Goal: Information Seeking & Learning: Learn about a topic

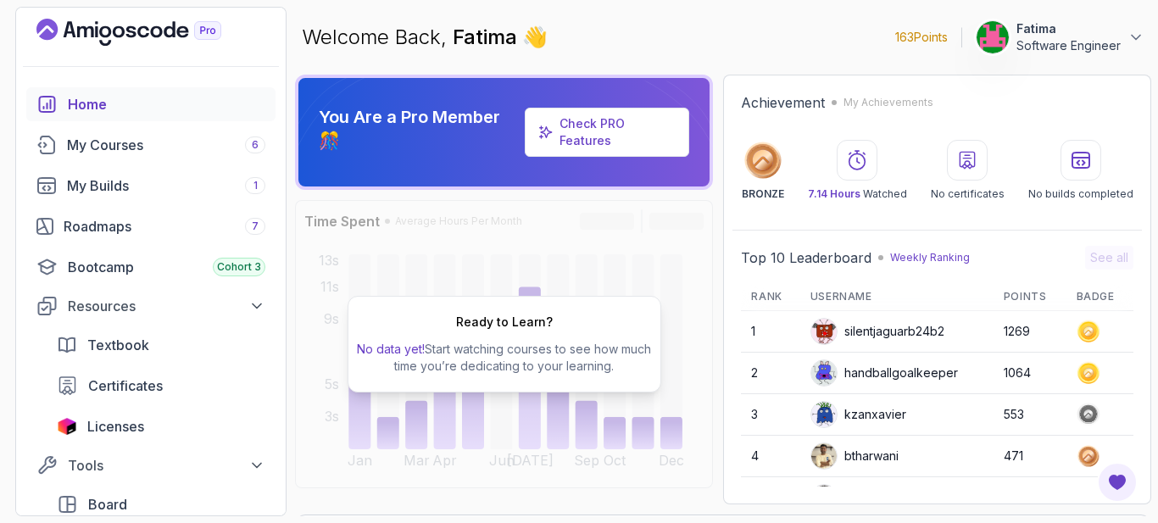
click at [98, 32] on icon "Landing page" at bounding box center [128, 32] width 185 height 27
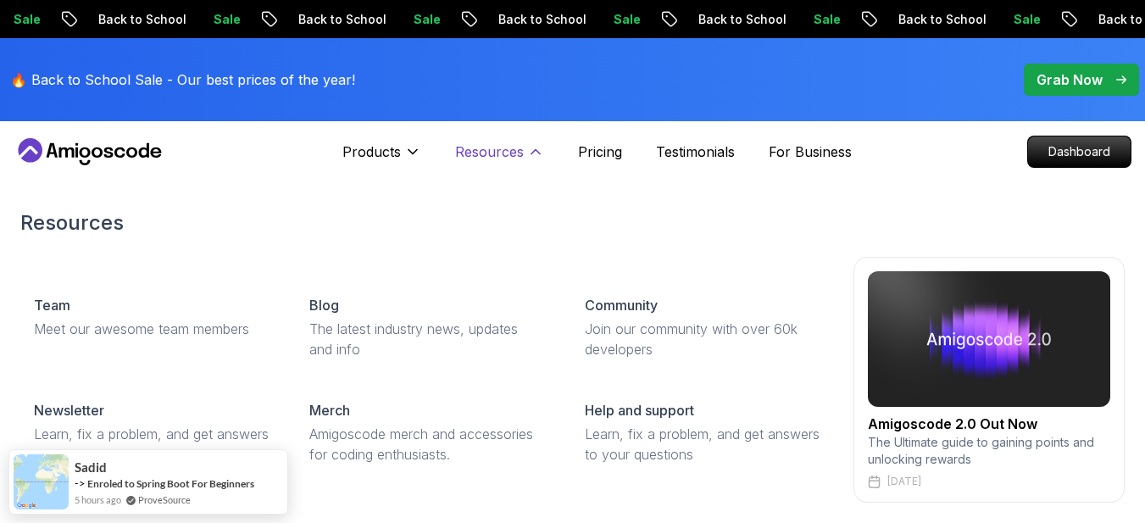
click at [492, 148] on p "Resources" at bounding box center [489, 152] width 69 height 20
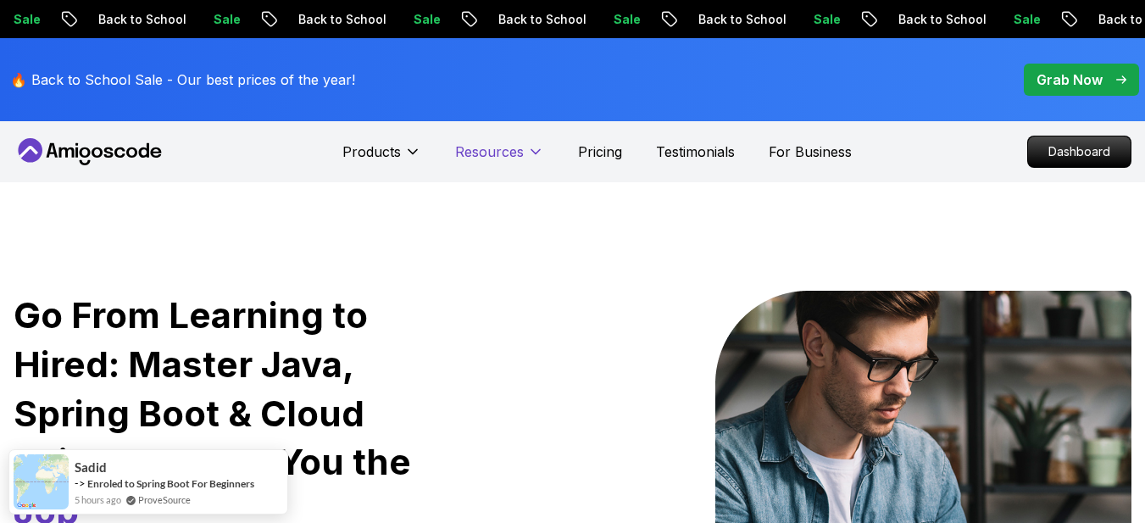
click at [492, 148] on p "Resources" at bounding box center [489, 152] width 69 height 20
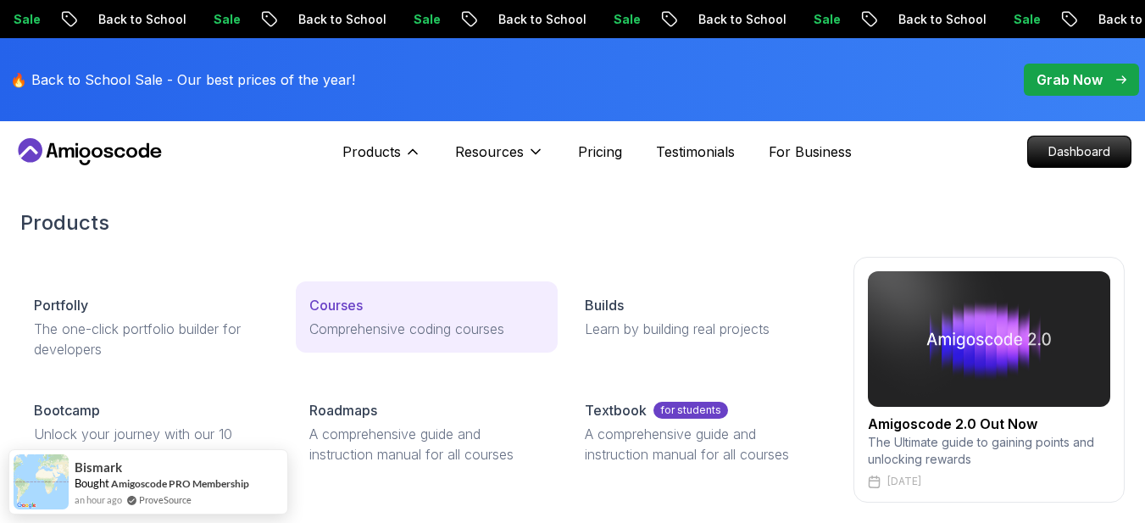
click at [351, 314] on p "Courses" at bounding box center [335, 305] width 53 height 20
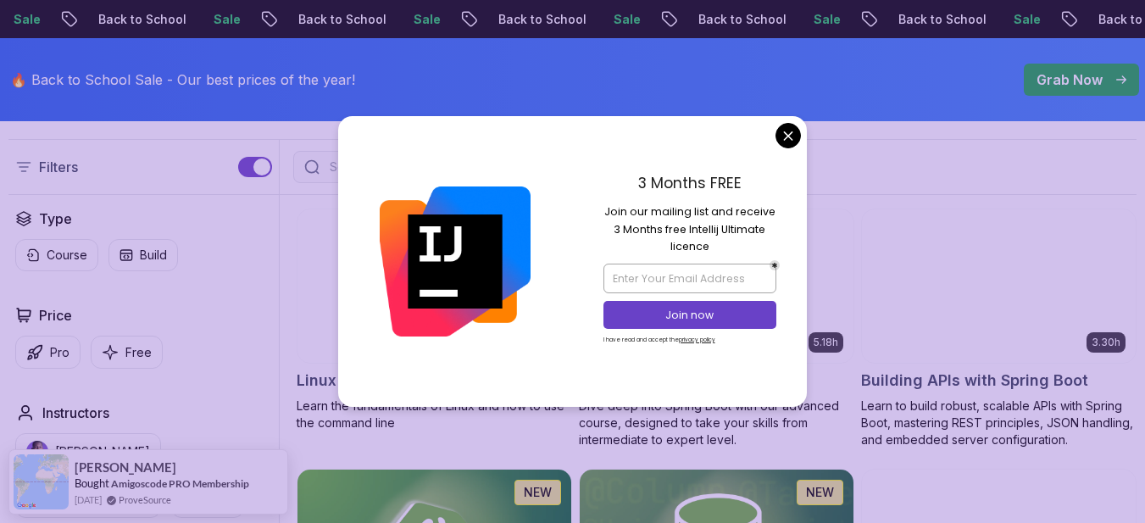
scroll to position [430, 0]
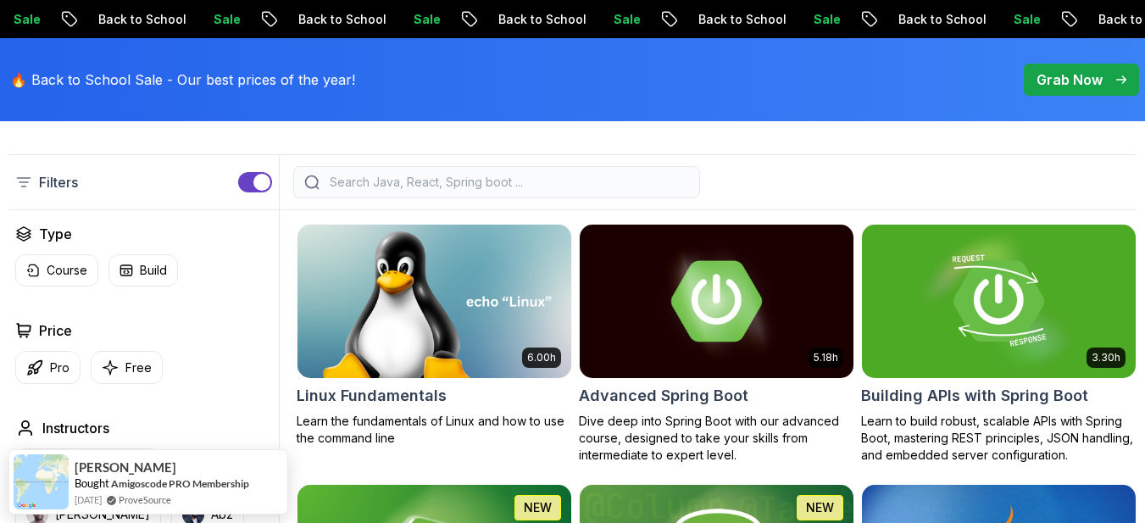
click at [411, 198] on div at bounding box center [496, 182] width 407 height 32
click at [423, 191] on input "search" at bounding box center [507, 182] width 363 height 17
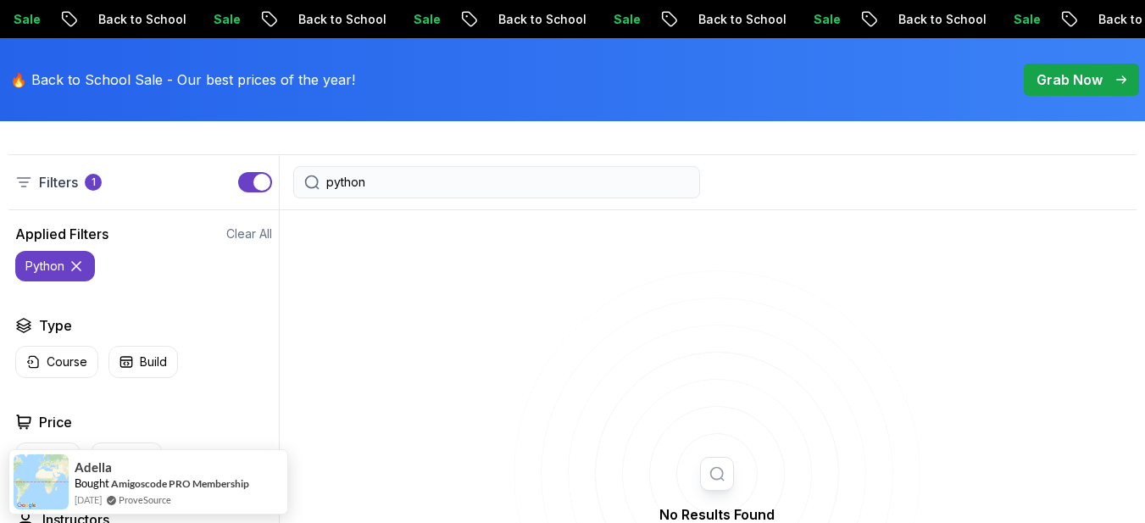
type input "python"
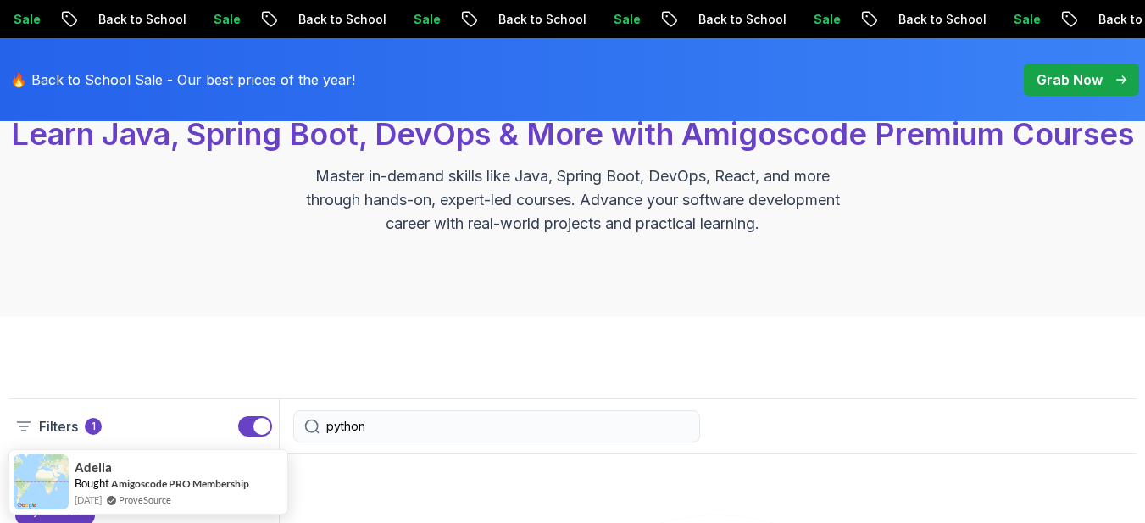
scroll to position [316, 0]
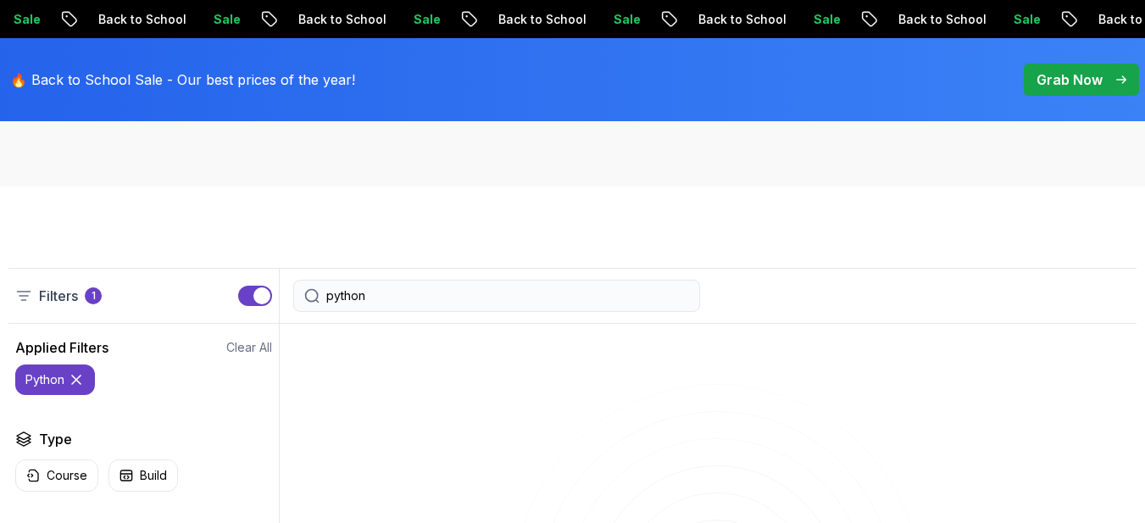
click at [436, 304] on input "python" at bounding box center [507, 295] width 363 height 17
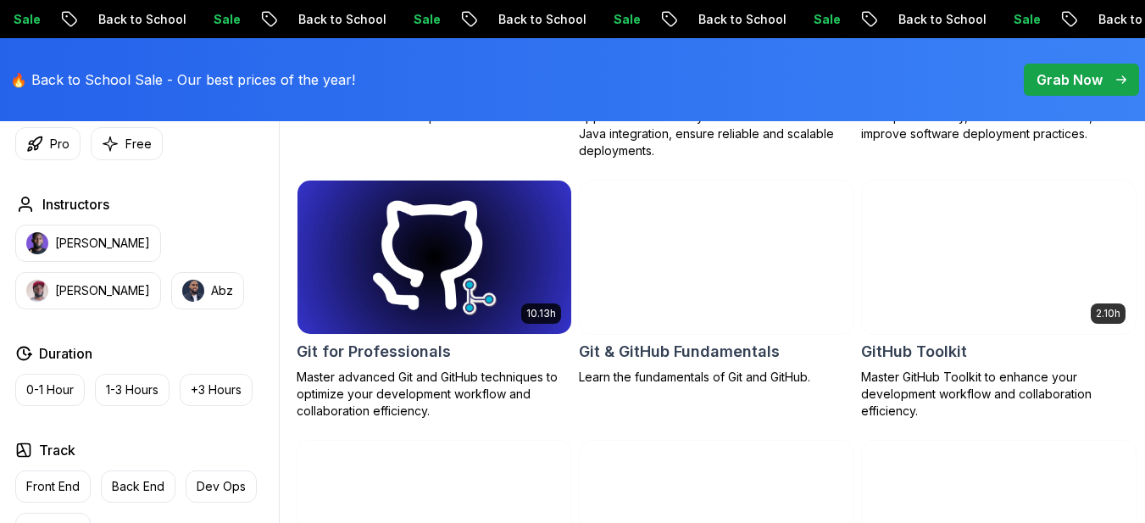
scroll to position [1769, 0]
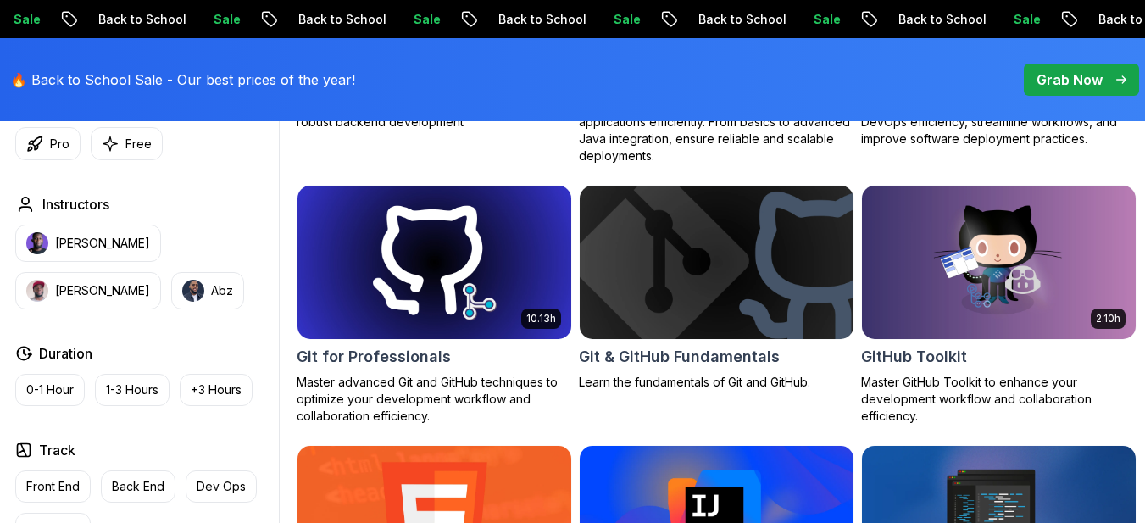
click at [735, 304] on img at bounding box center [716, 262] width 287 height 161
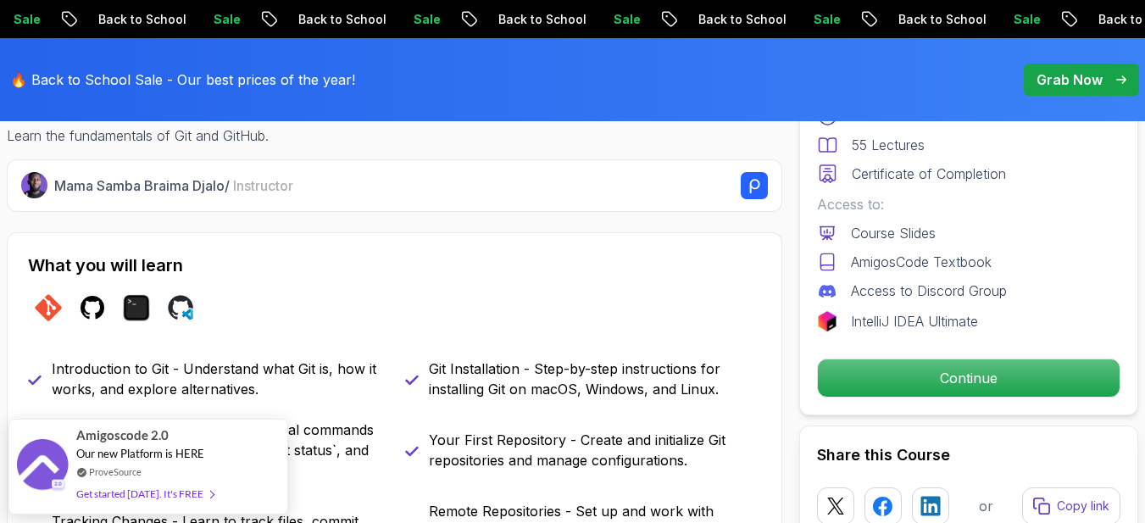
scroll to position [808, 0]
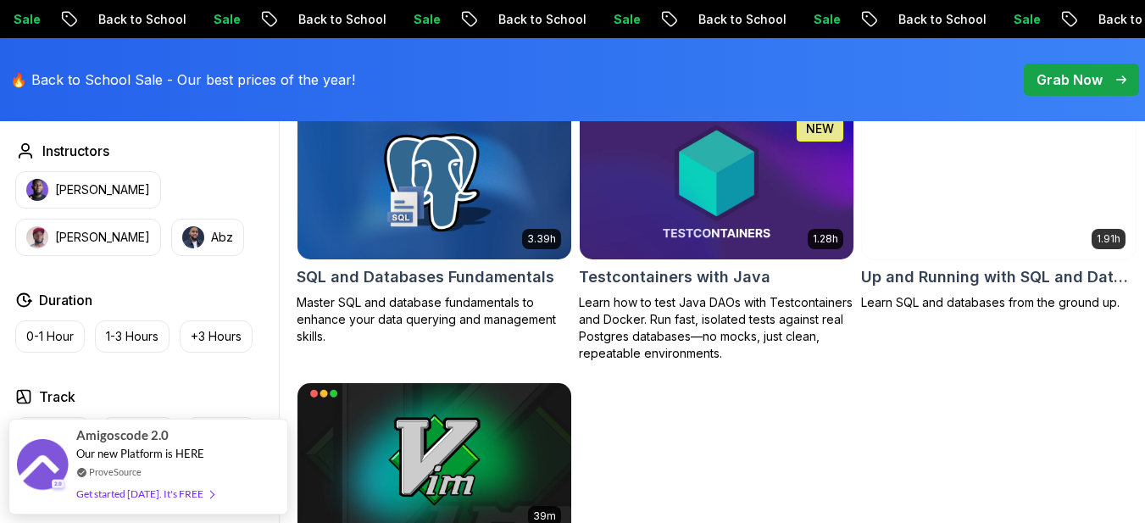
scroll to position [4465, 0]
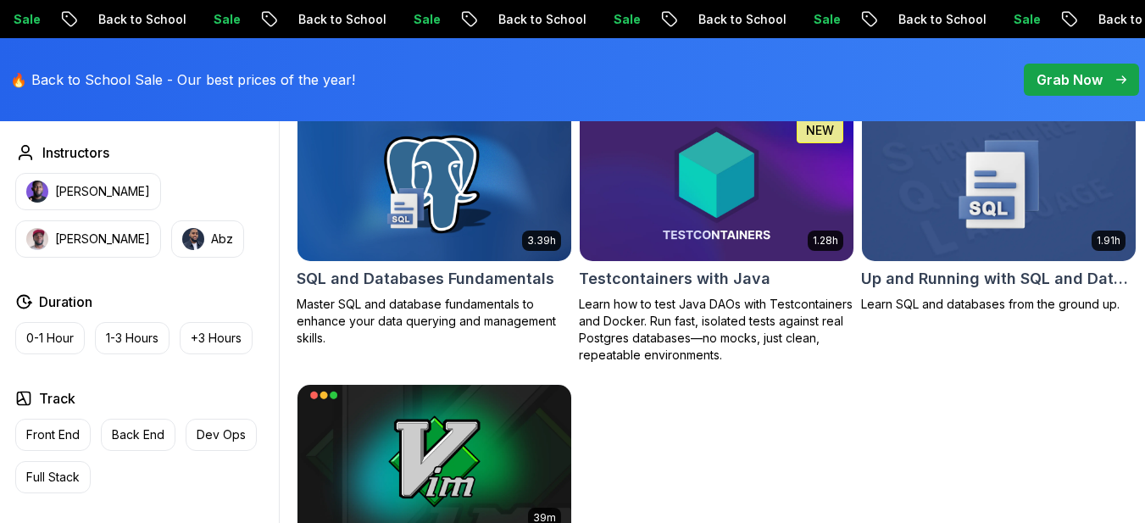
click at [999, 163] on img at bounding box center [998, 184] width 287 height 161
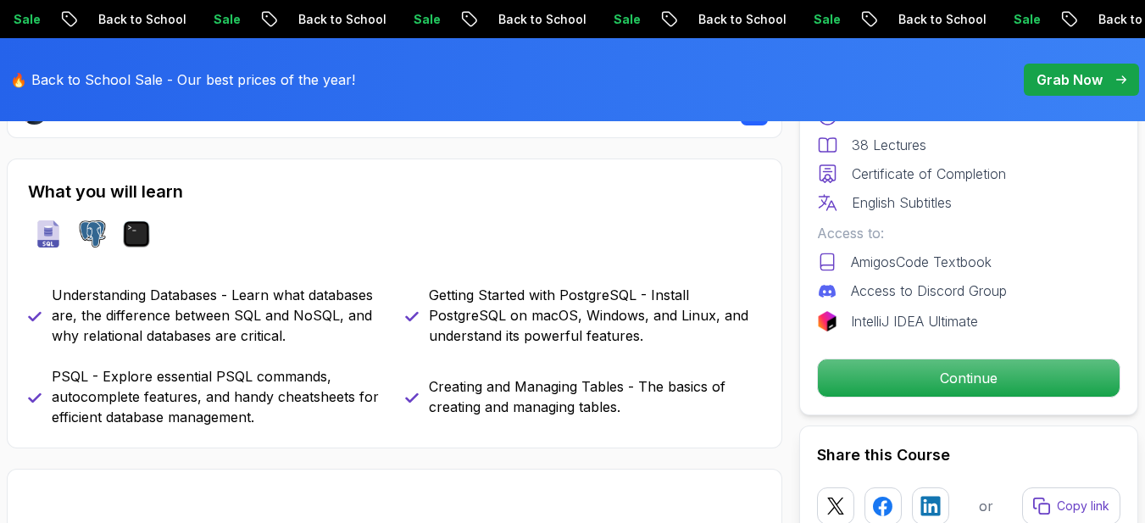
scroll to position [667, 0]
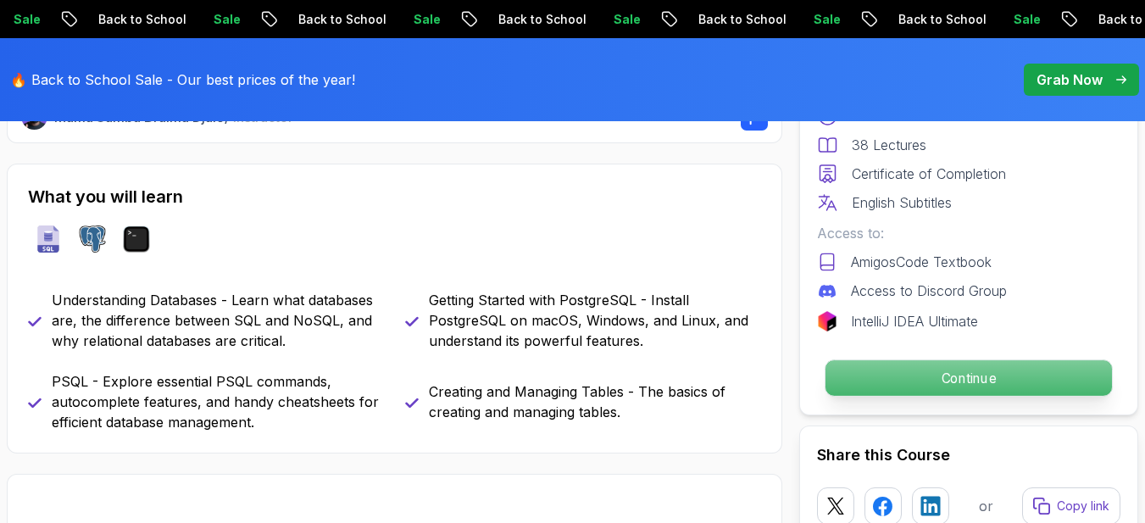
click at [942, 370] on p "Continue" at bounding box center [969, 378] width 287 height 36
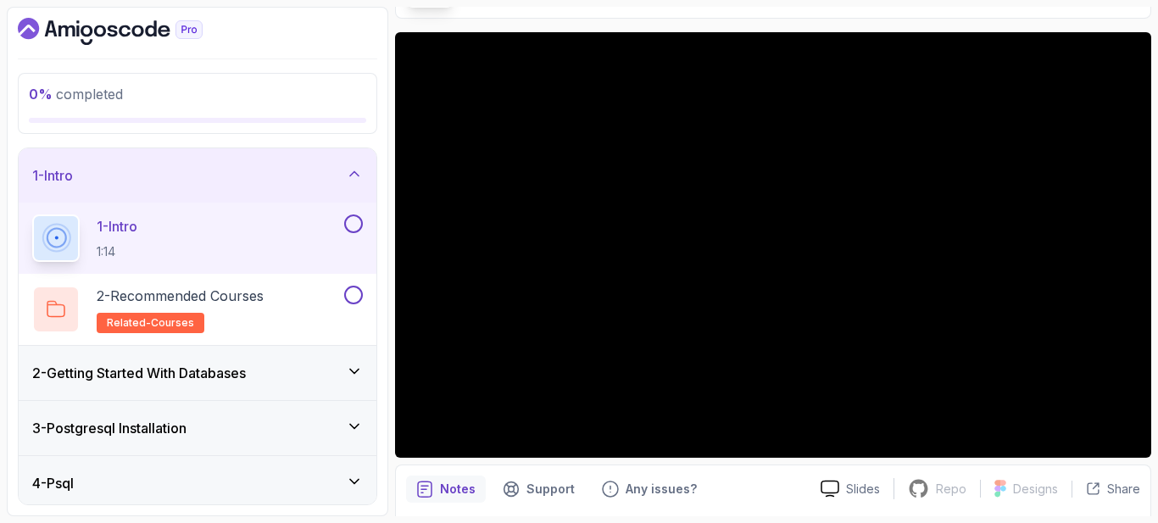
scroll to position [125, 0]
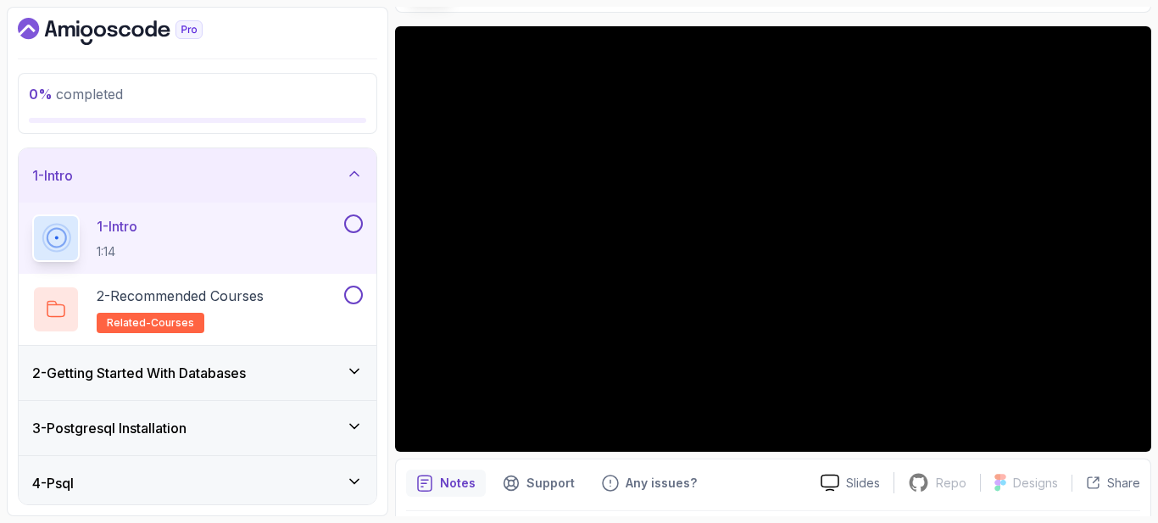
click at [352, 222] on button at bounding box center [353, 223] width 19 height 19
click at [224, 309] on h2 "2 - Recommended Courses related-courses" at bounding box center [180, 309] width 167 height 47
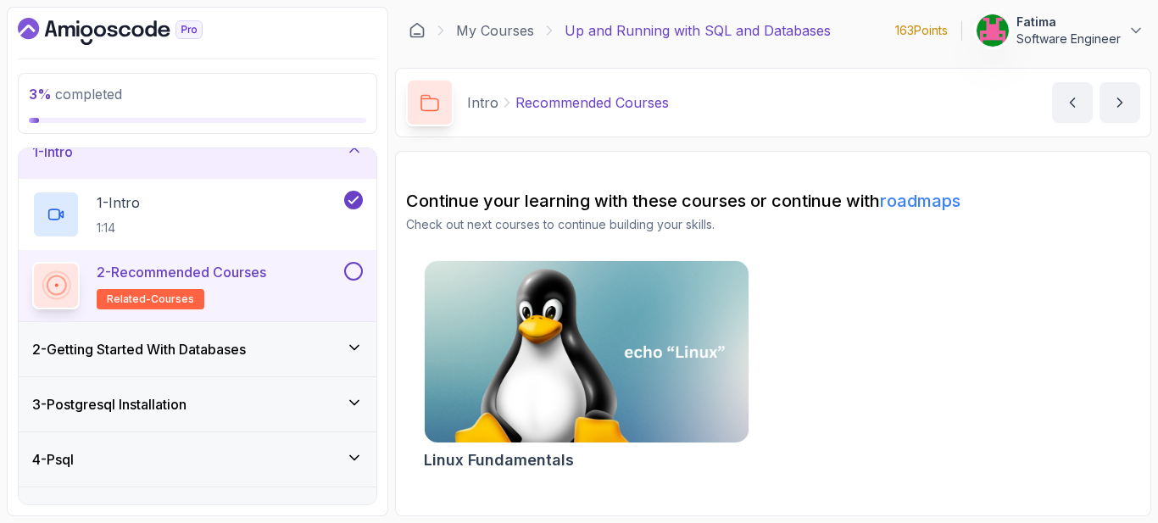
scroll to position [108, 0]
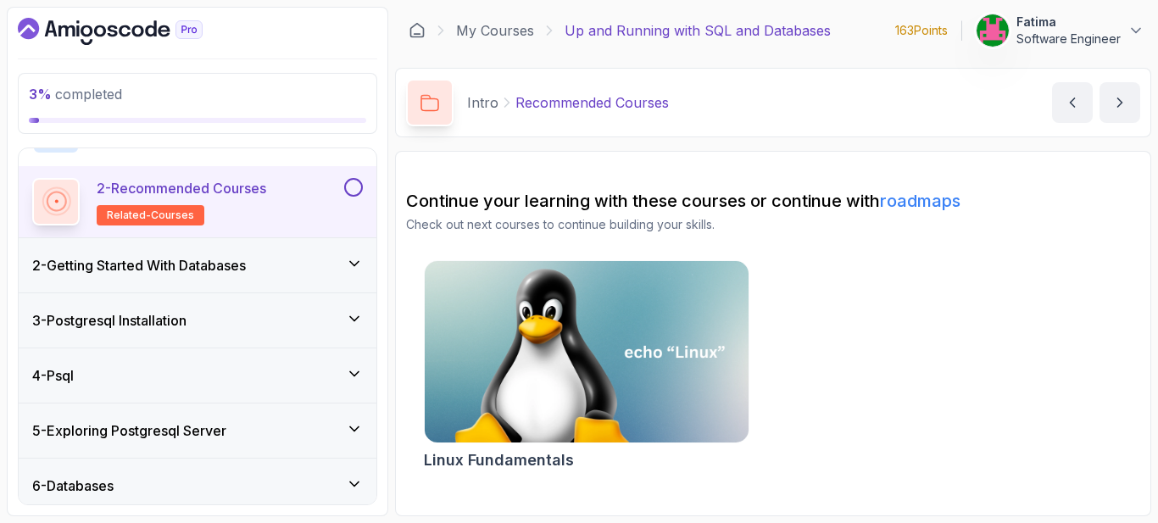
click at [211, 267] on h3 "2 - Getting Started With Databases" at bounding box center [139, 265] width 214 height 20
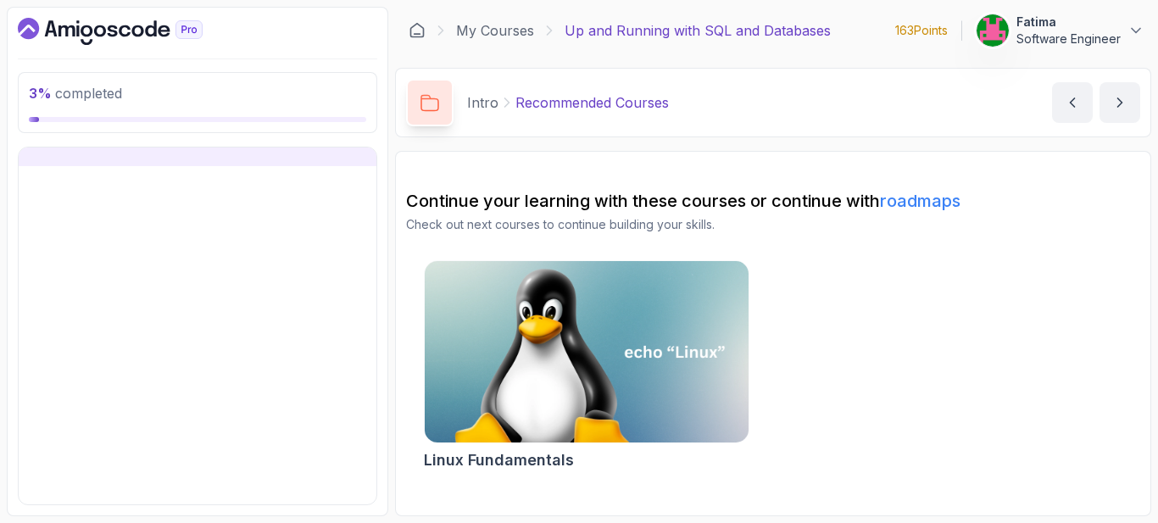
scroll to position [84, 0]
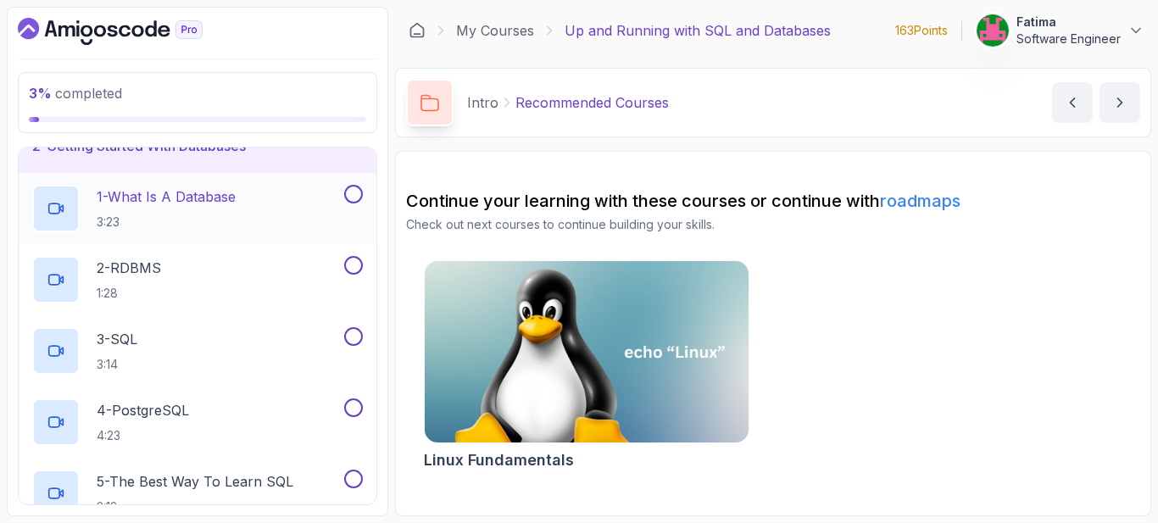
click at [168, 203] on p "1 - What Is A Database" at bounding box center [166, 196] width 139 height 20
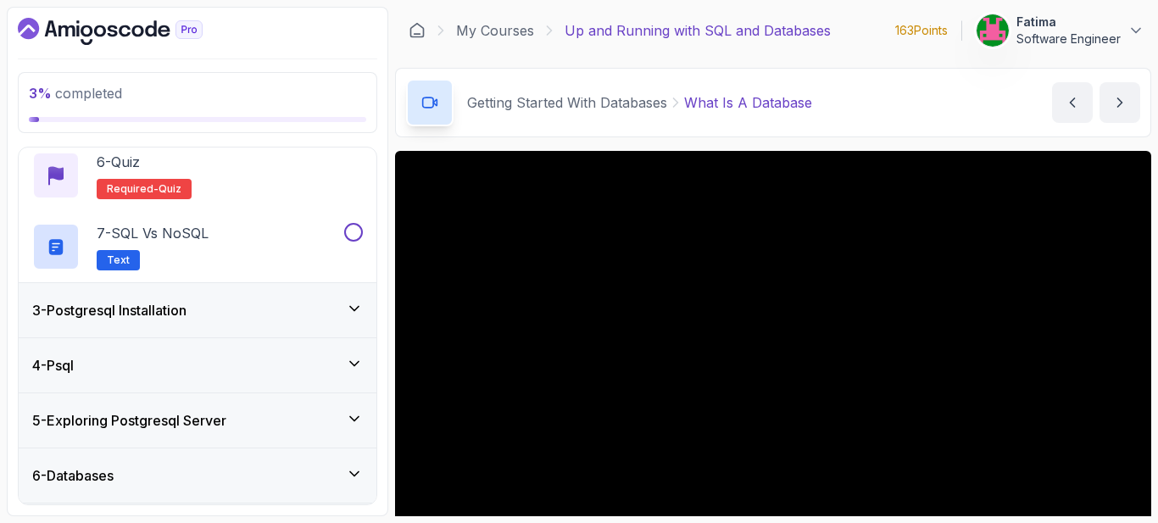
scroll to position [468, 0]
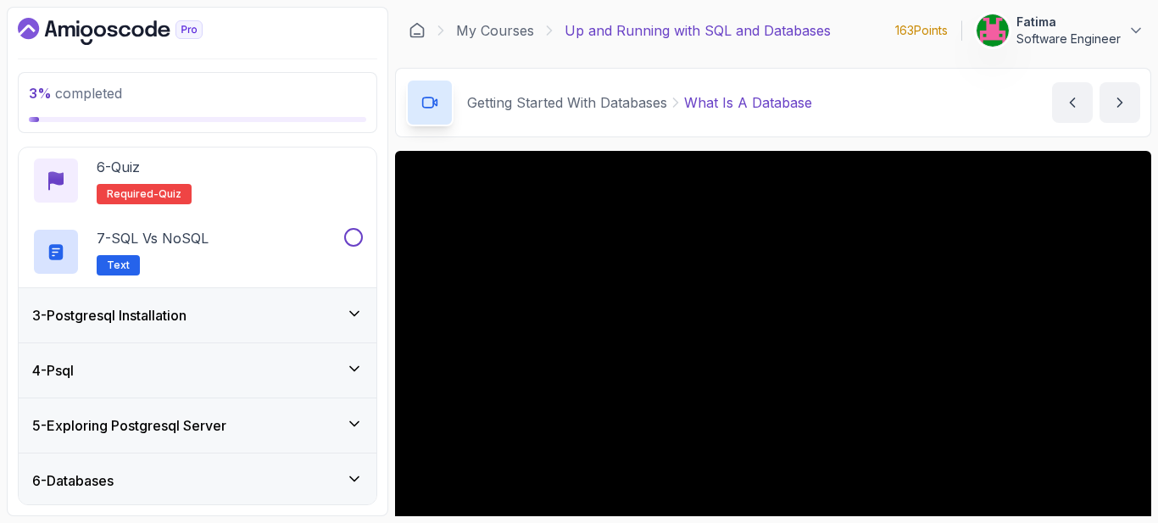
click at [236, 322] on div "3 - Postgresql Installation" at bounding box center [197, 315] width 331 height 20
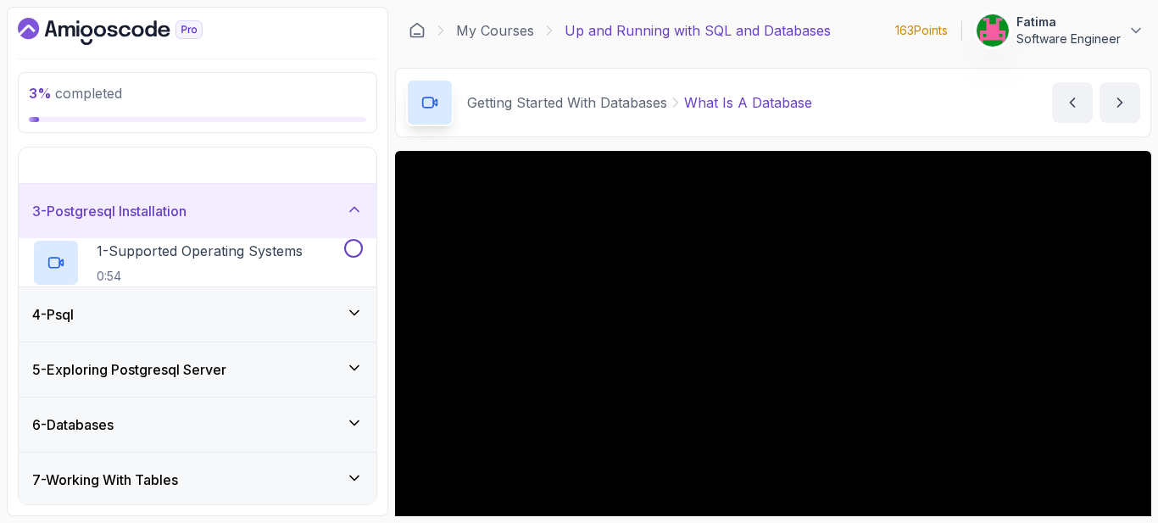
scroll to position [84, 0]
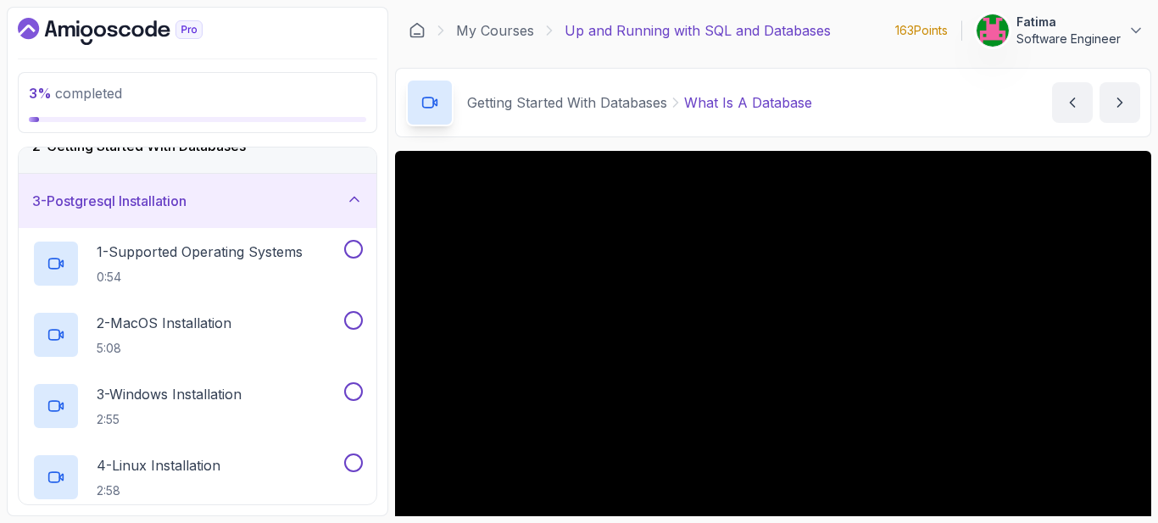
click at [312, 200] on div "3 - Postgresql Installation" at bounding box center [197, 201] width 331 height 20
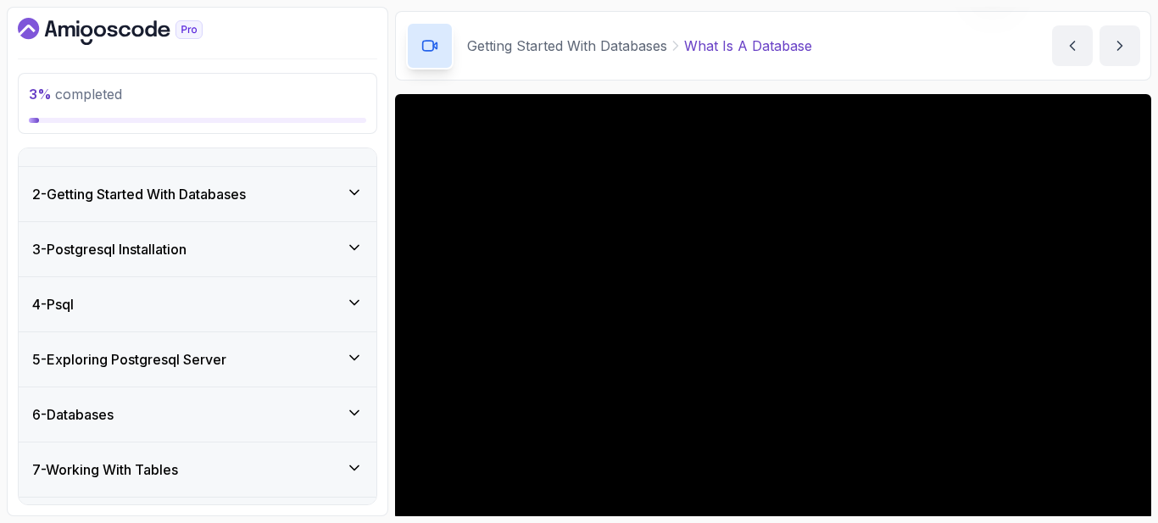
scroll to position [0, 0]
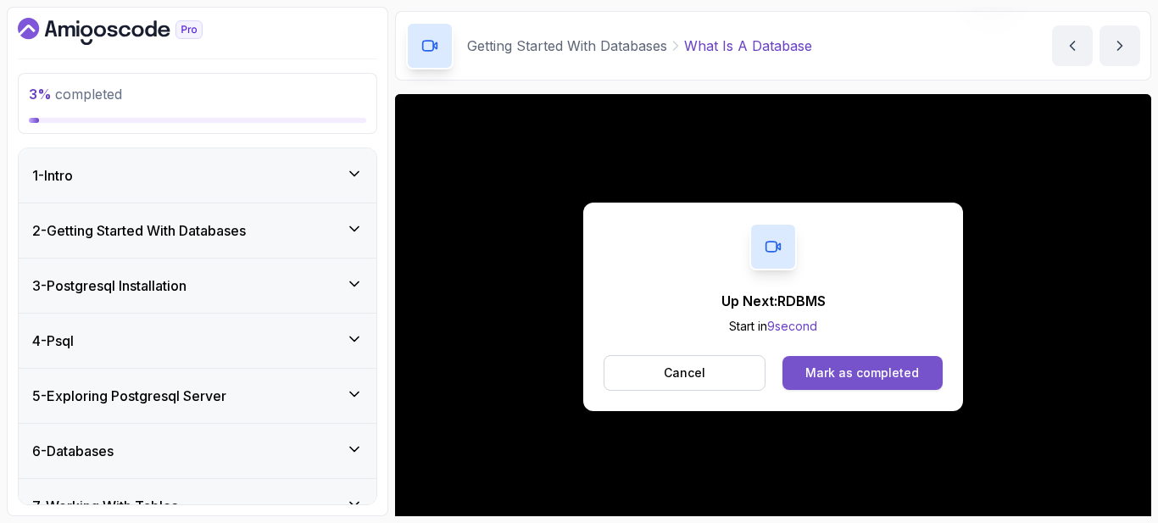
click at [860, 380] on div "Mark as completed" at bounding box center [862, 373] width 114 height 17
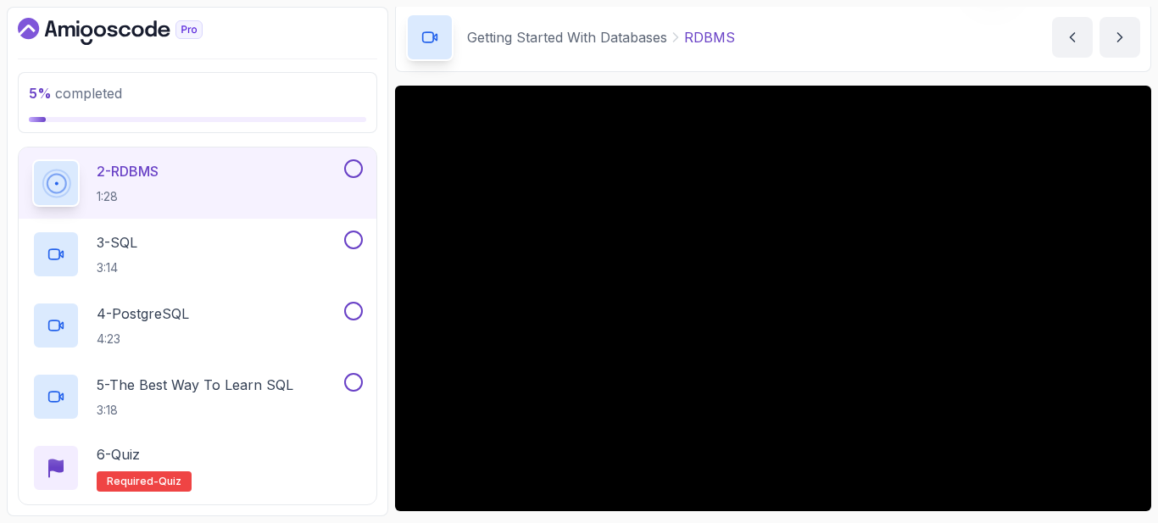
scroll to position [68, 0]
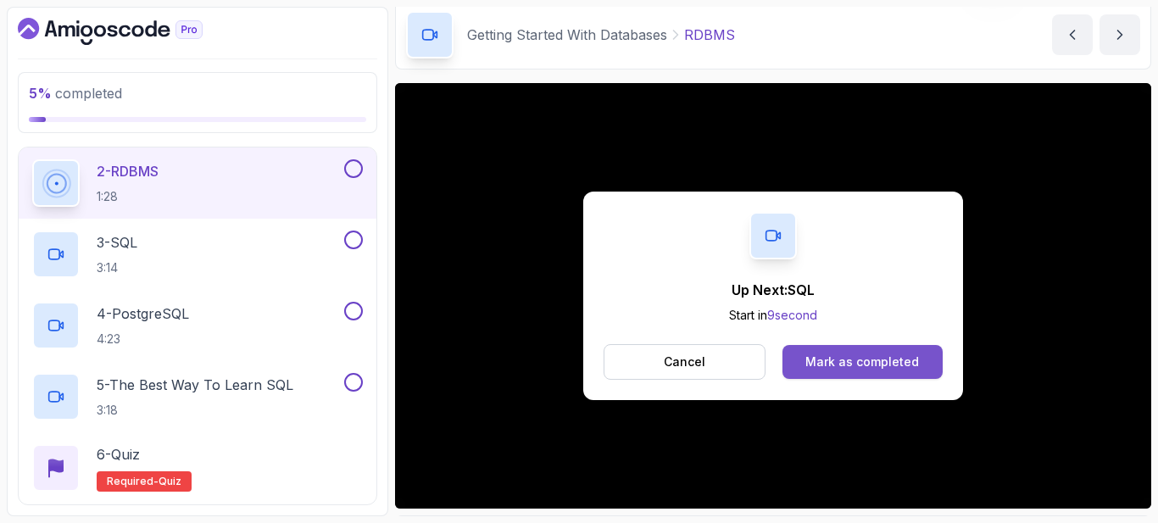
click at [860, 355] on div "Mark as completed" at bounding box center [862, 361] width 114 height 17
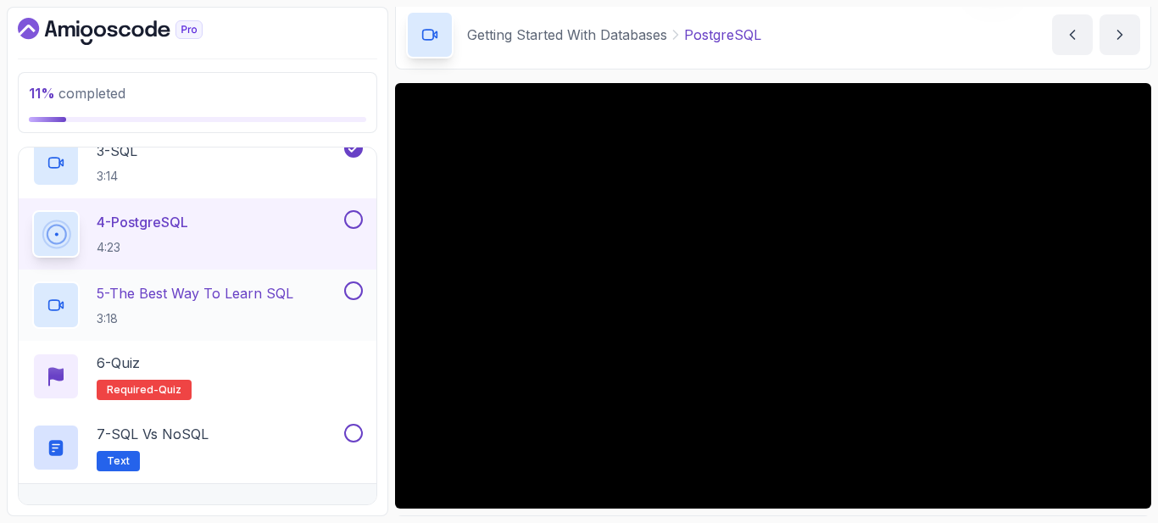
scroll to position [294, 0]
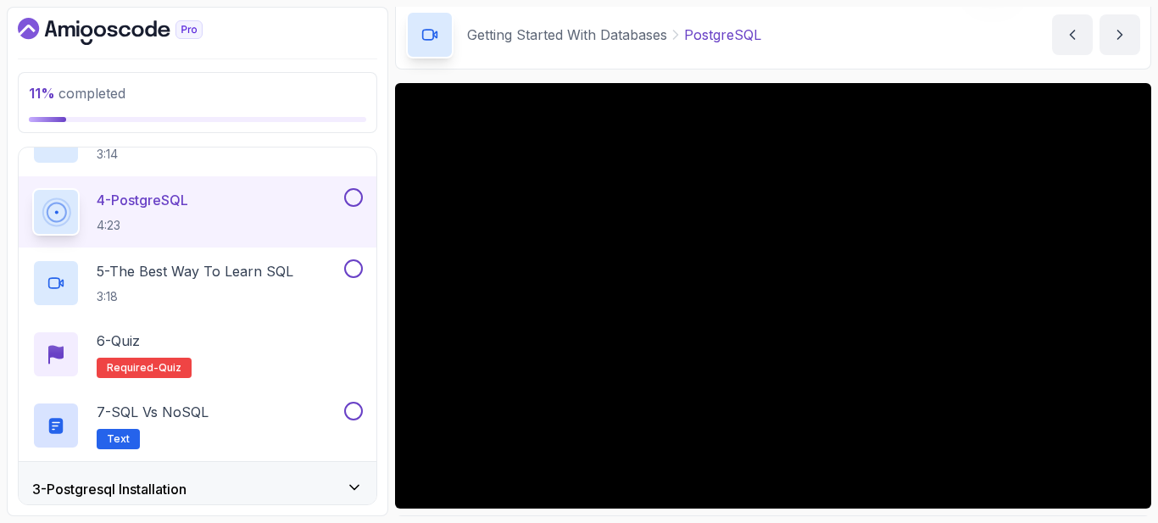
click at [352, 201] on button at bounding box center [353, 197] width 19 height 19
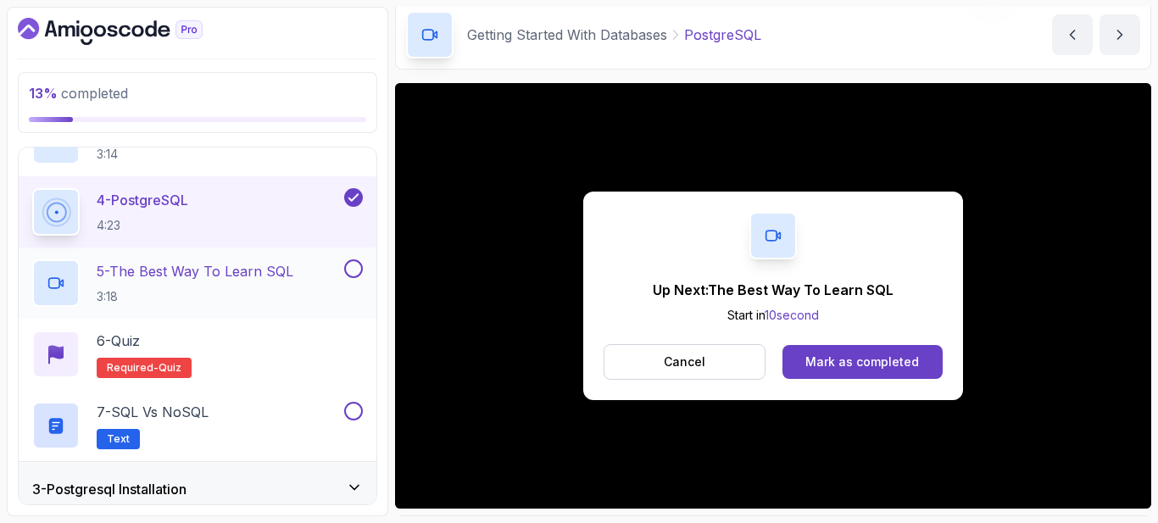
click at [311, 270] on div "5 - The Best Way To Learn SQL 3:18" at bounding box center [186, 282] width 309 height 47
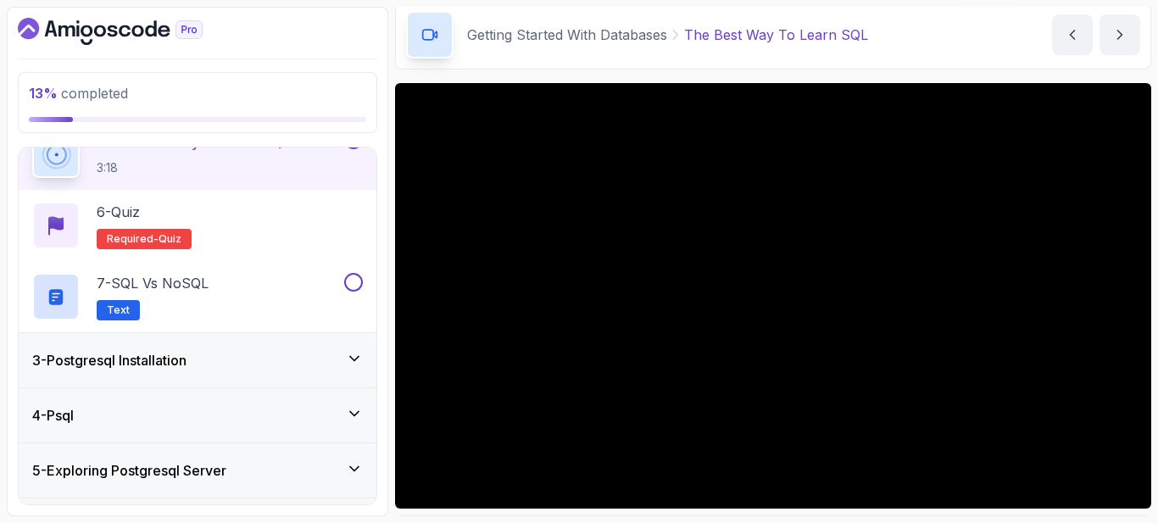
scroll to position [412, 0]
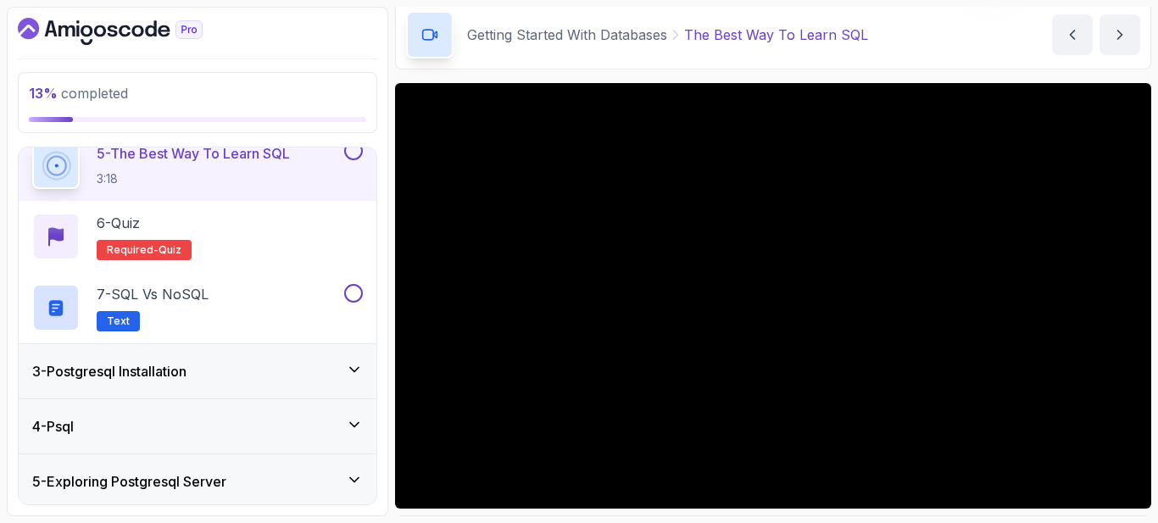
click at [269, 363] on div "3 - Postgresql Installation" at bounding box center [197, 371] width 331 height 20
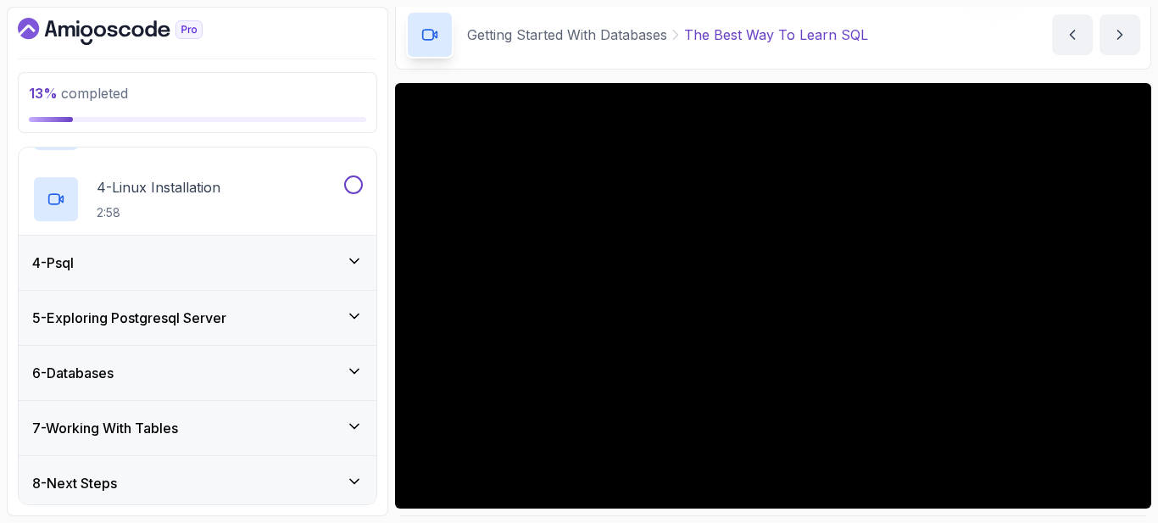
scroll to position [368, 0]
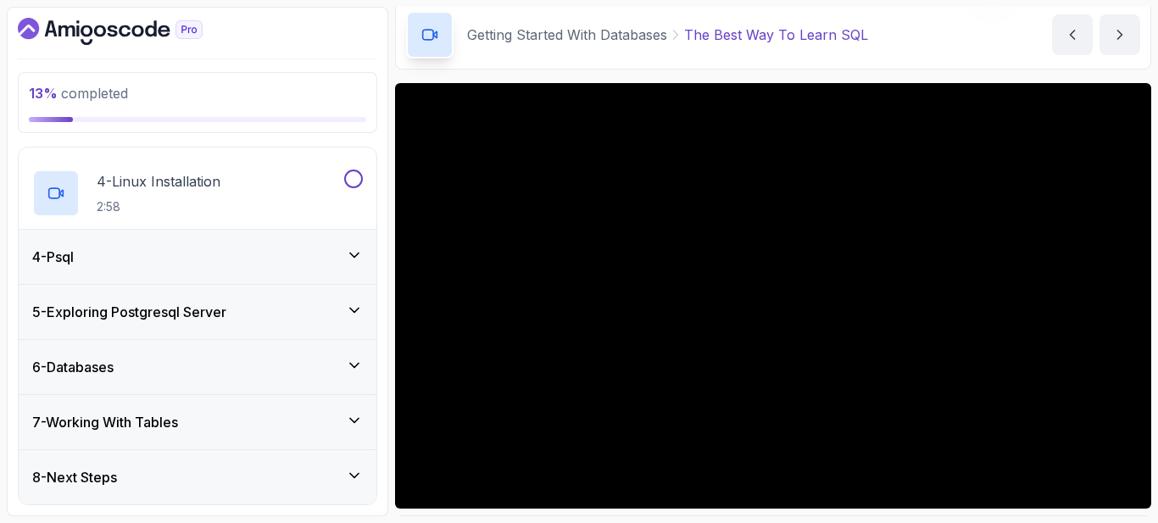
click at [302, 250] on div "4 - Psql" at bounding box center [197, 257] width 331 height 20
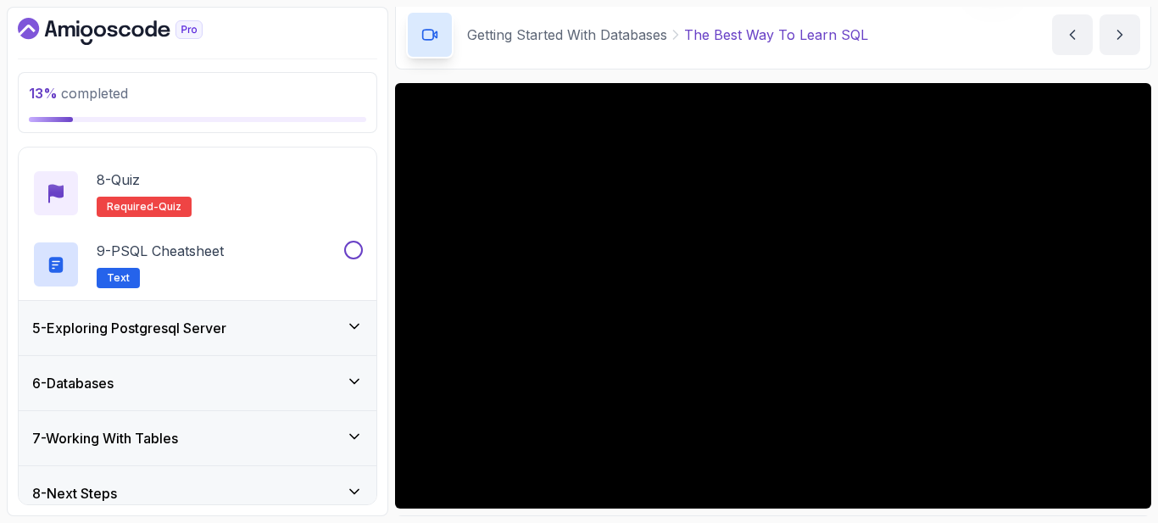
scroll to position [724, 0]
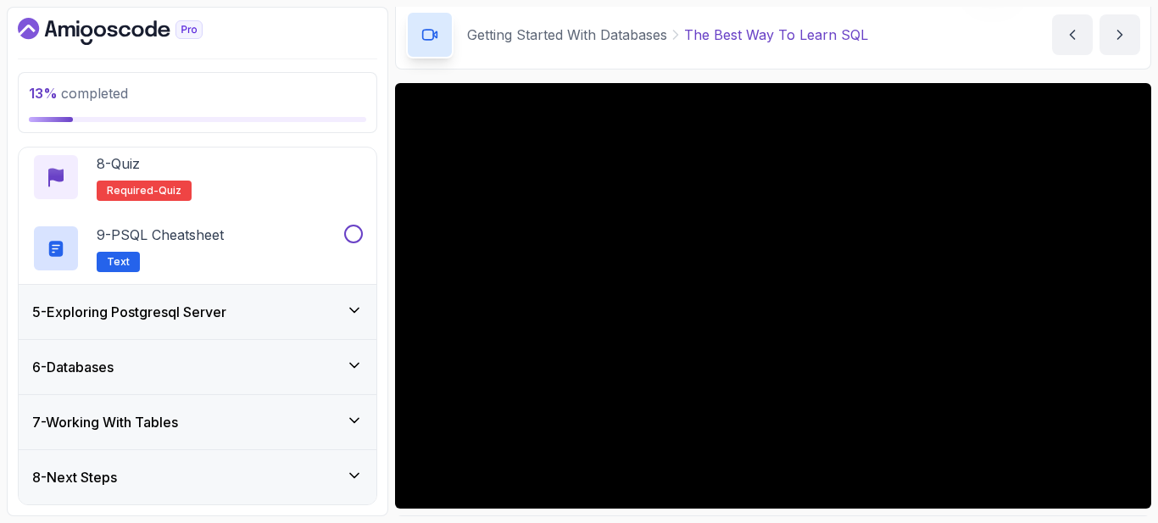
click at [251, 303] on div "5 - Exploring Postgresql Server" at bounding box center [197, 312] width 331 height 20
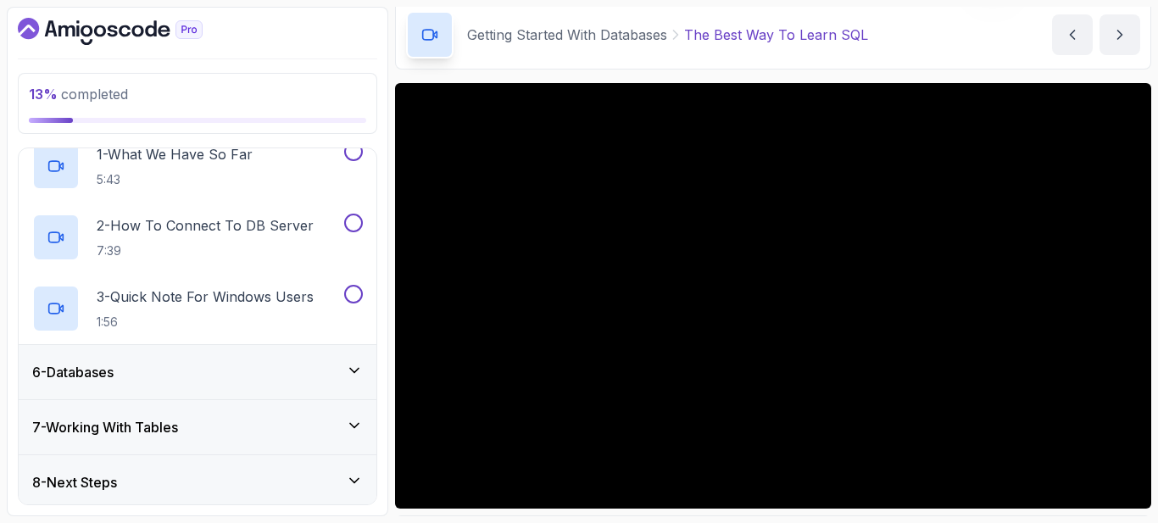
scroll to position [292, 0]
click at [213, 381] on div "6 - Databases" at bounding box center [197, 373] width 331 height 20
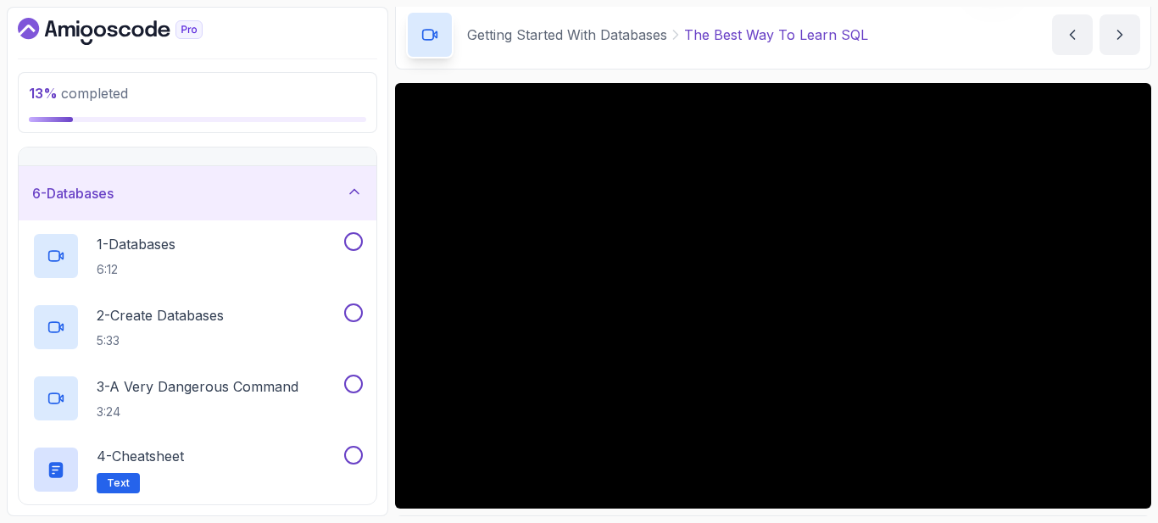
scroll to position [368, 0]
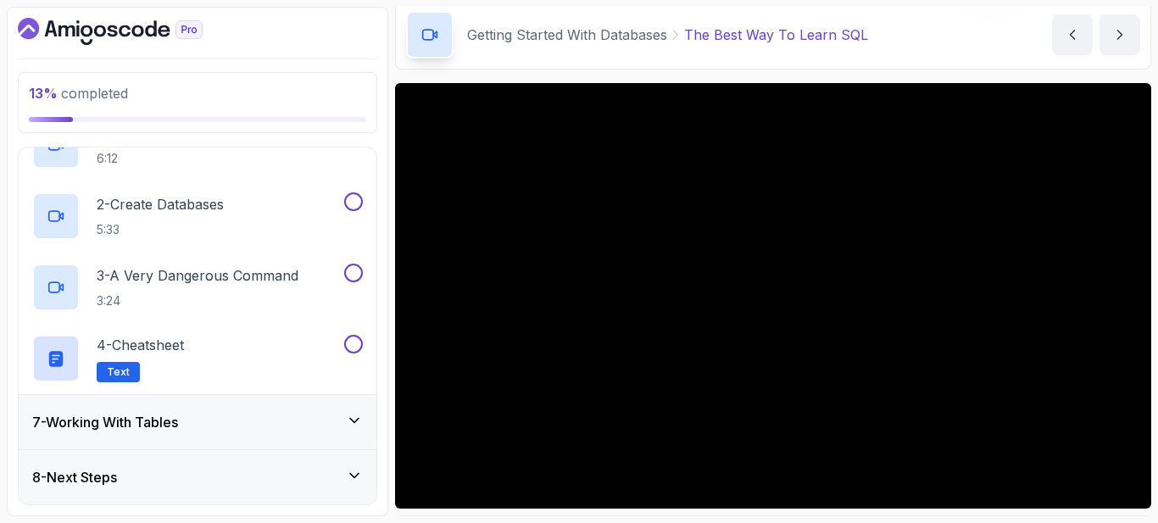
click at [212, 415] on div "7 - Working With Tables" at bounding box center [197, 422] width 331 height 20
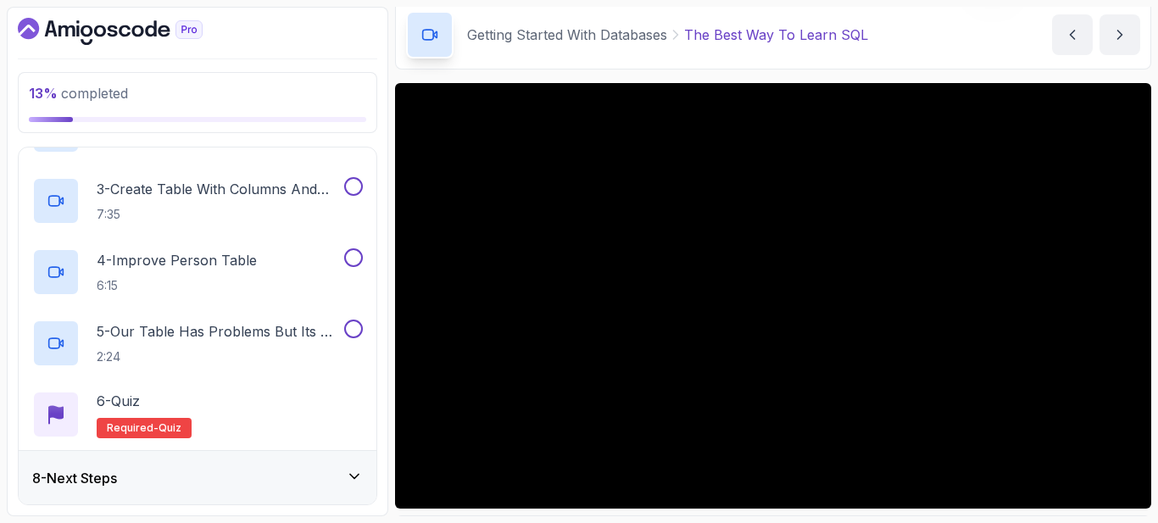
scroll to position [510, 0]
click at [248, 475] on div "8 - Next Steps" at bounding box center [197, 477] width 331 height 20
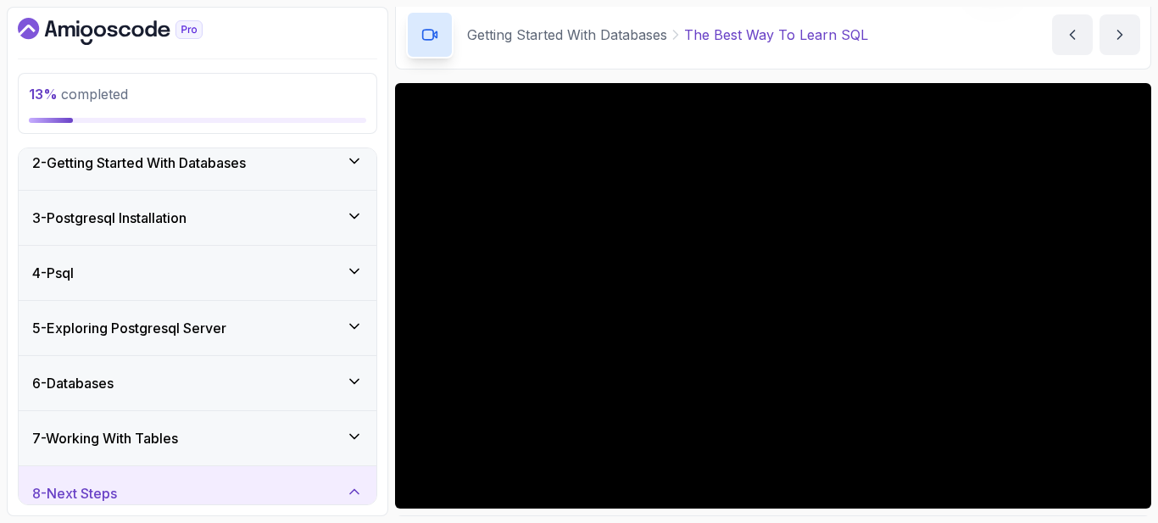
scroll to position [102, 0]
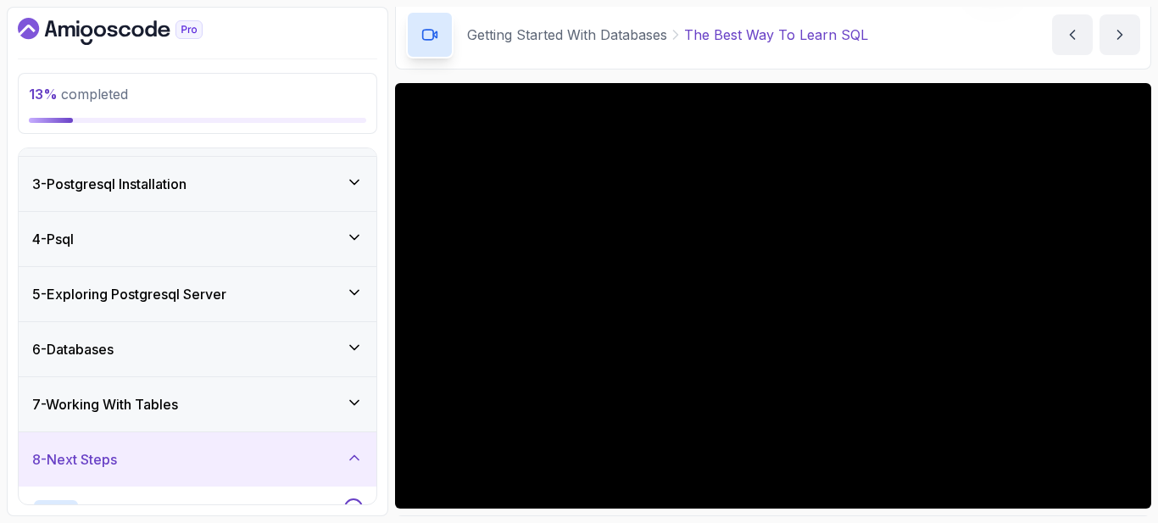
click at [253, 455] on div "8 - Next Steps" at bounding box center [197, 459] width 331 height 20
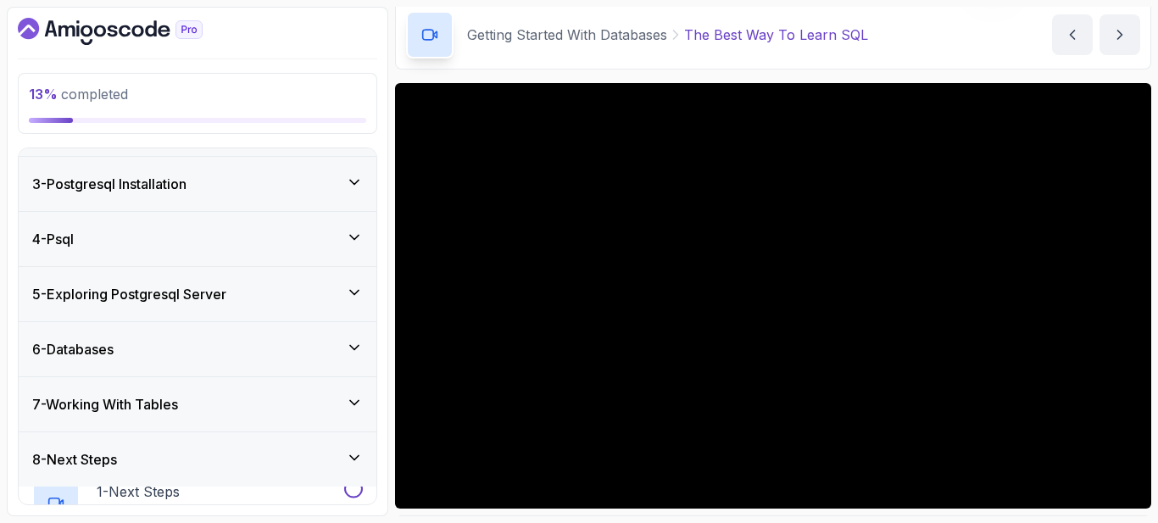
scroll to position [84, 0]
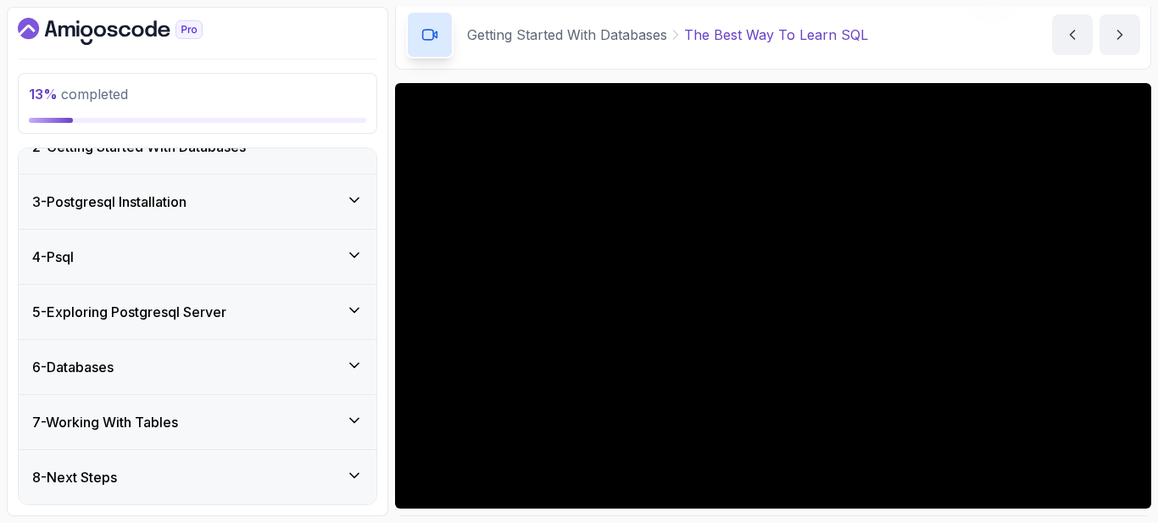
click at [259, 426] on div "7 - Working With Tables" at bounding box center [197, 422] width 331 height 20
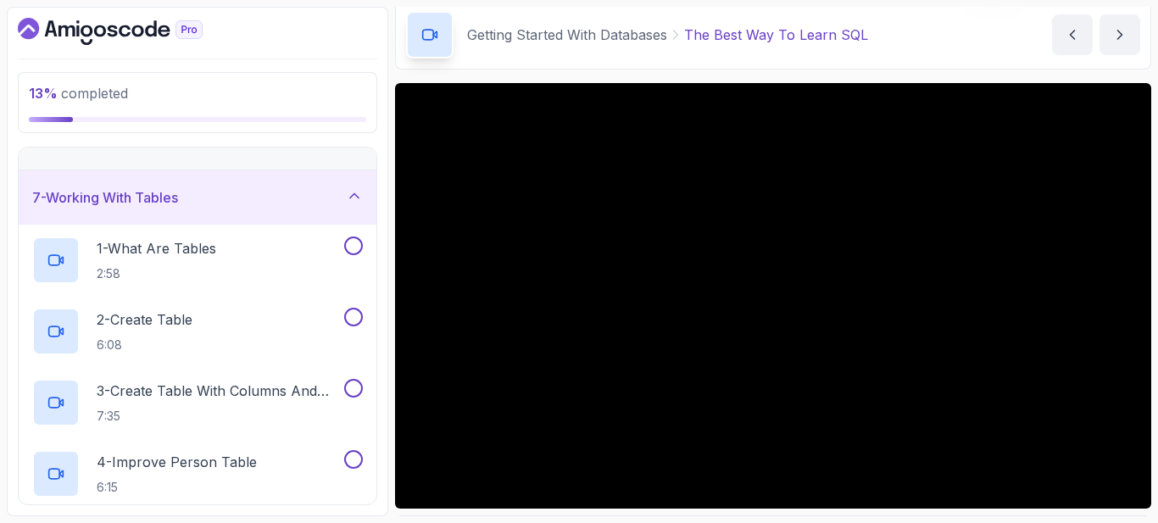
scroll to position [301, 0]
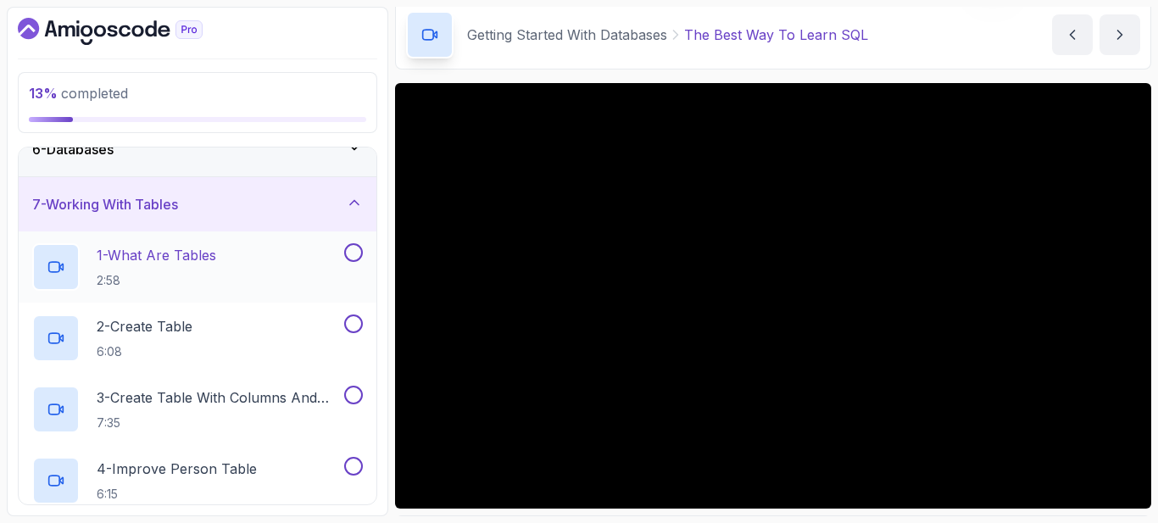
click at [350, 249] on button at bounding box center [353, 252] width 19 height 19
click at [350, 249] on icon at bounding box center [353, 252] width 15 height 17
click at [198, 254] on p "1 - What Are Tables" at bounding box center [157, 255] width 120 height 20
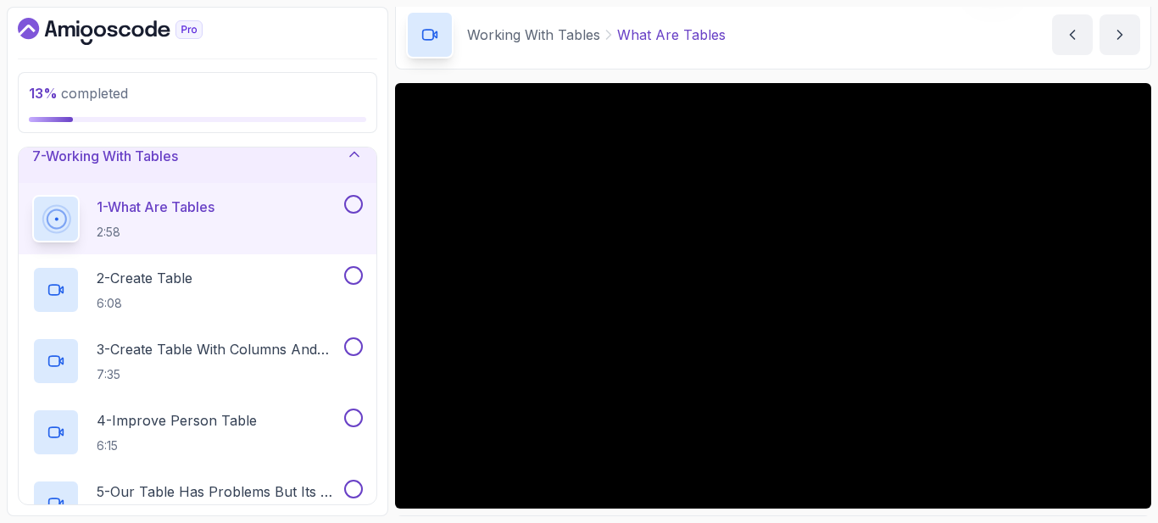
scroll to position [347, 0]
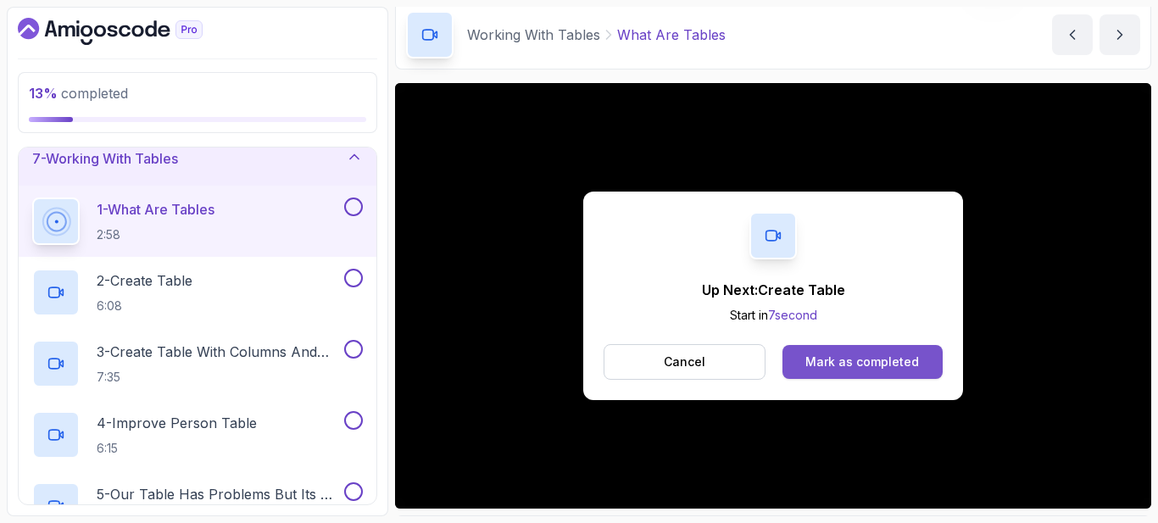
click at [821, 360] on div "Mark as completed" at bounding box center [862, 361] width 114 height 17
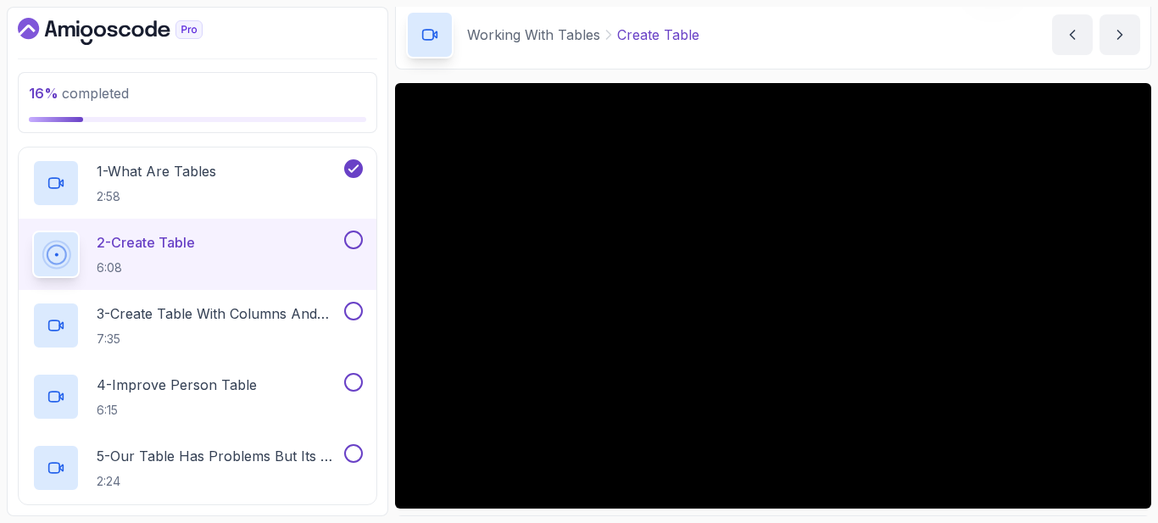
scroll to position [381, 0]
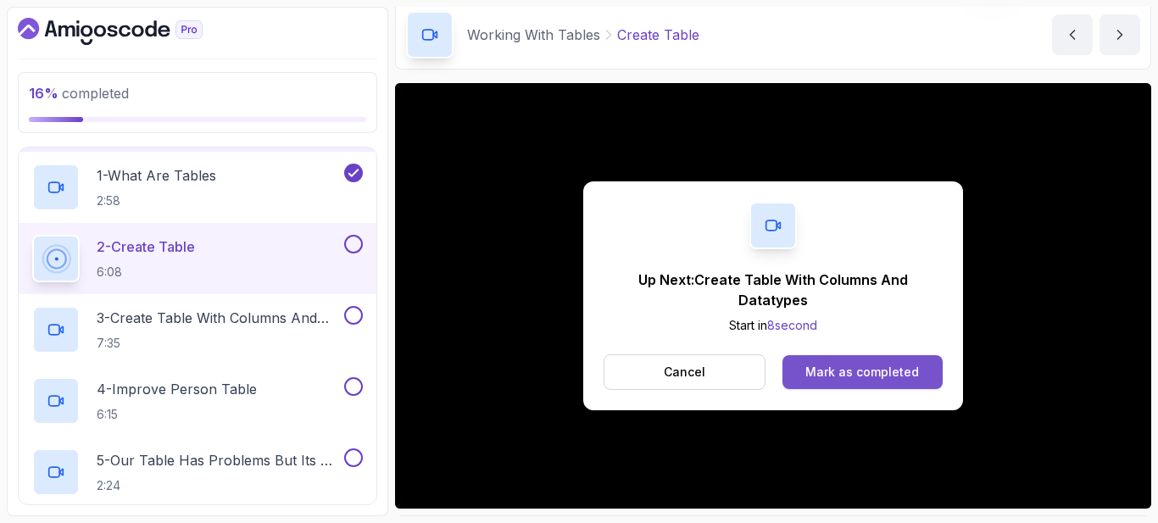
click at [871, 371] on div "Mark as completed" at bounding box center [862, 372] width 114 height 17
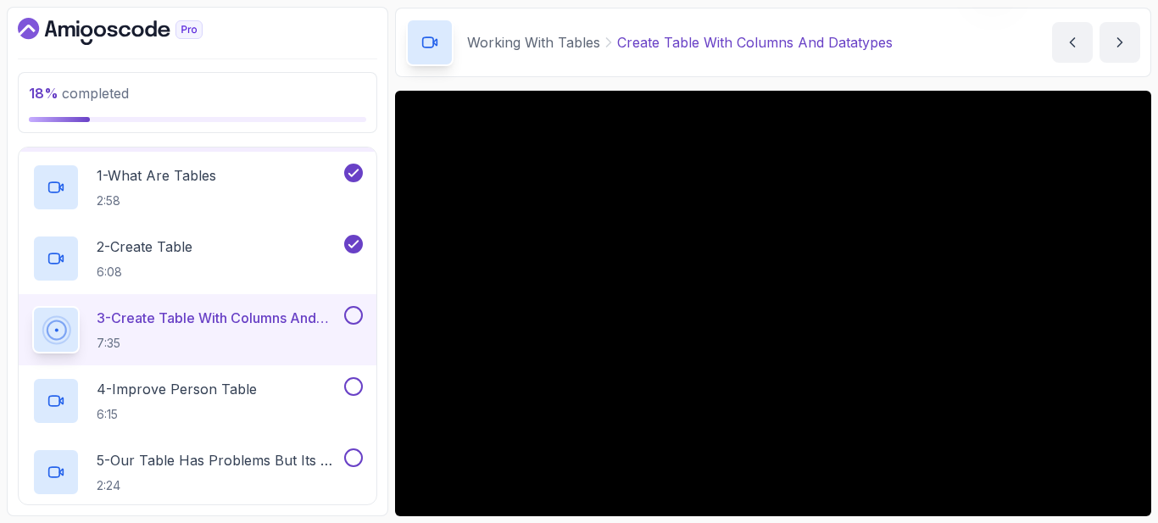
scroll to position [91, 0]
